Goal: Task Accomplishment & Management: Use online tool/utility

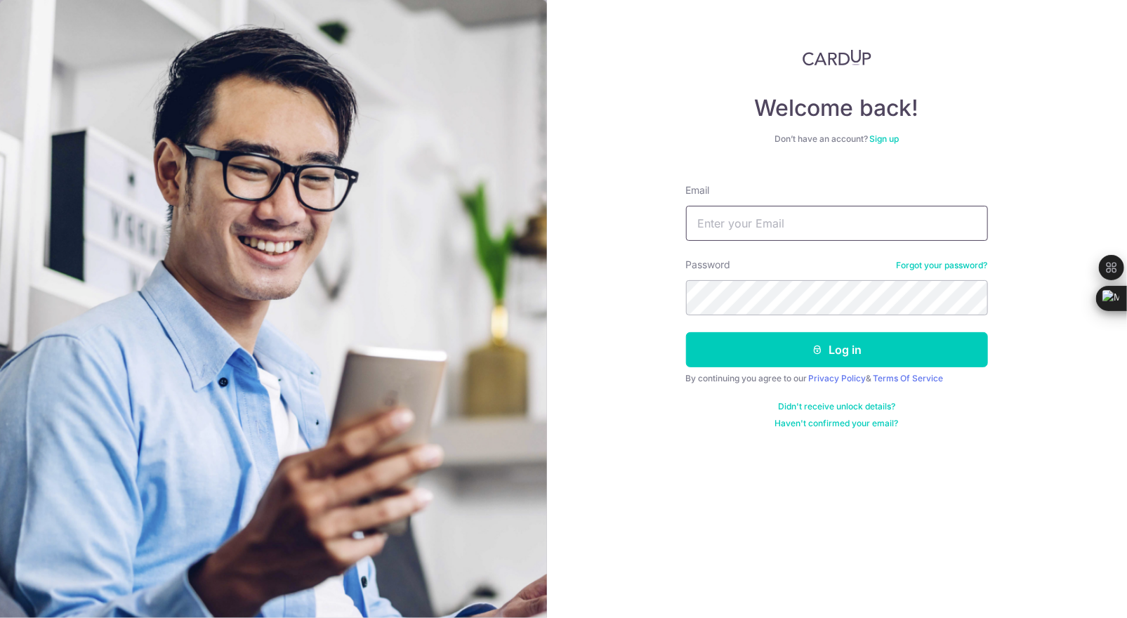
click at [711, 220] on input "Email" at bounding box center [837, 223] width 302 height 35
type input "[EMAIL_ADDRESS][DOMAIN_NAME]"
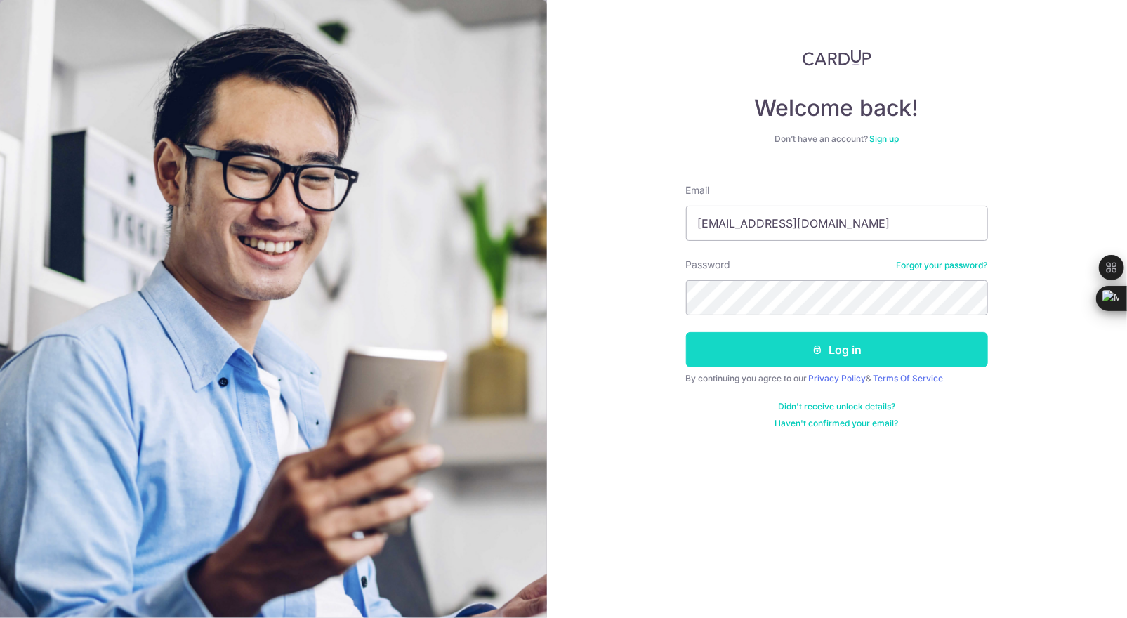
click at [751, 349] on button "Log in" at bounding box center [837, 349] width 302 height 35
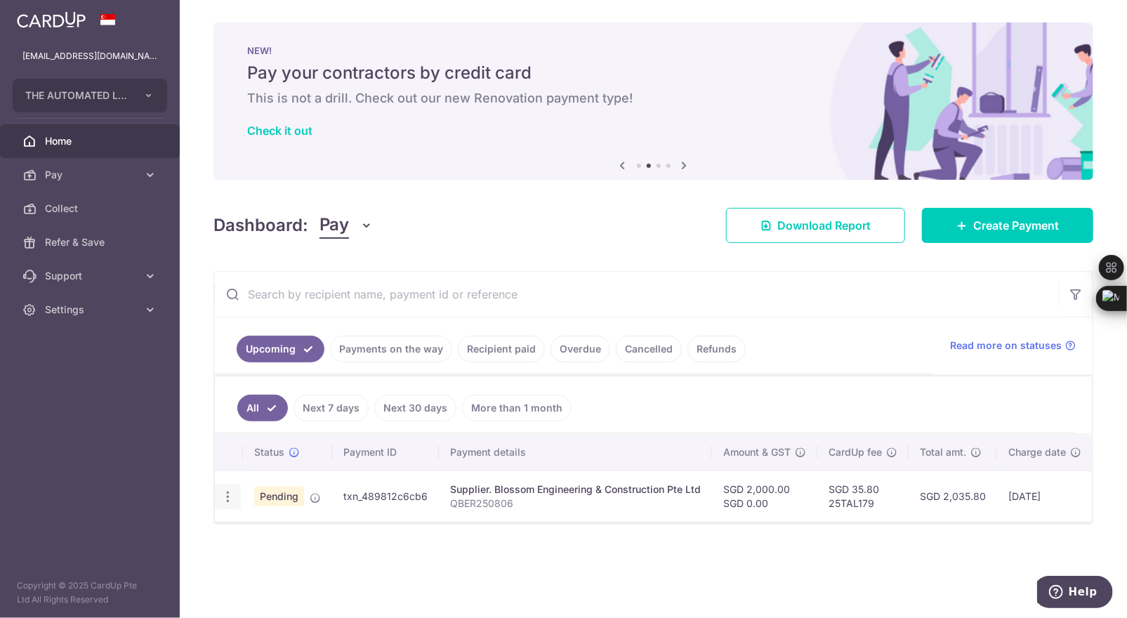
click at [227, 494] on icon "button" at bounding box center [227, 496] width 15 height 15
click at [295, 595] on span "Upload doc" at bounding box center [302, 603] width 95 height 17
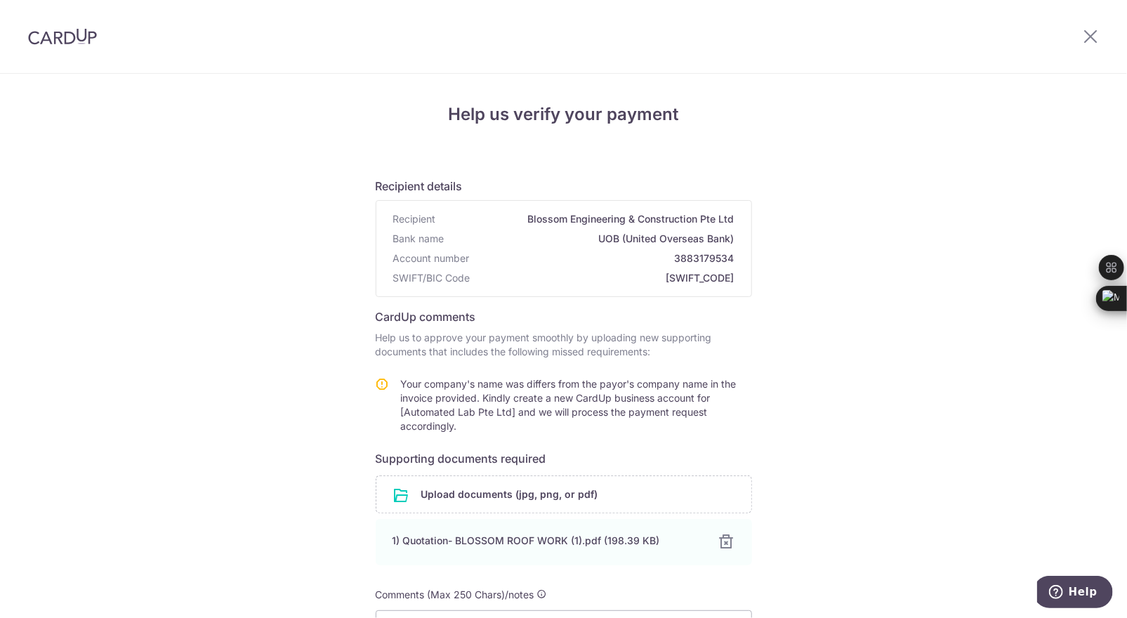
scroll to position [209, 0]
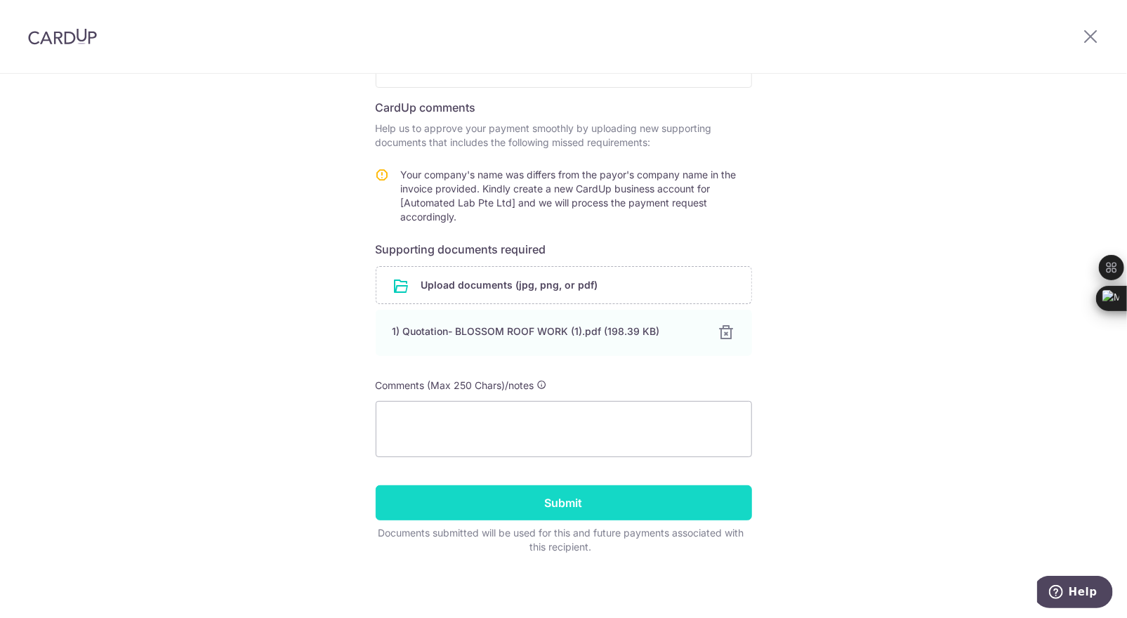
click at [573, 492] on input "Submit" at bounding box center [564, 502] width 376 height 35
